Goal: Transaction & Acquisition: Obtain resource

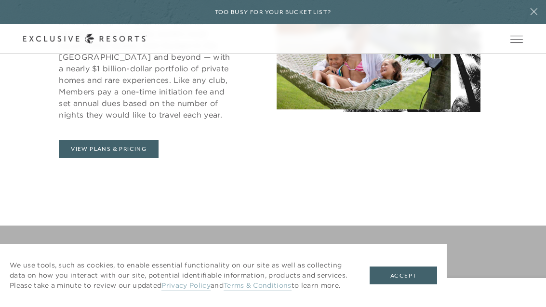
scroll to position [451, 0]
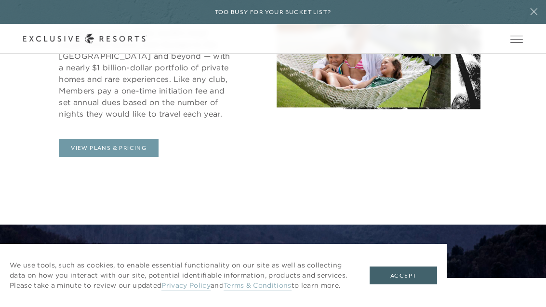
click at [121, 157] on link "View Plans & Pricing" at bounding box center [109, 148] width 100 height 18
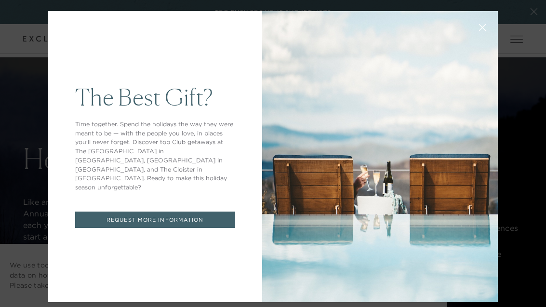
click at [194, 215] on link "REQUEST MORE INFORMATION" at bounding box center [155, 220] width 160 height 17
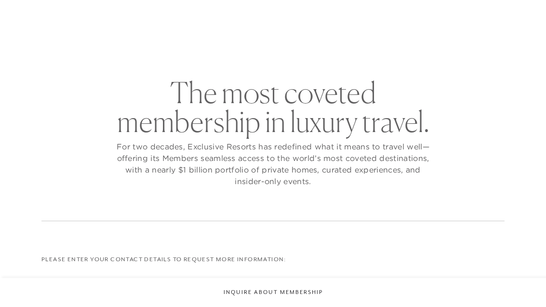
checkbox input "false"
